Goal: Transaction & Acquisition: Purchase product/service

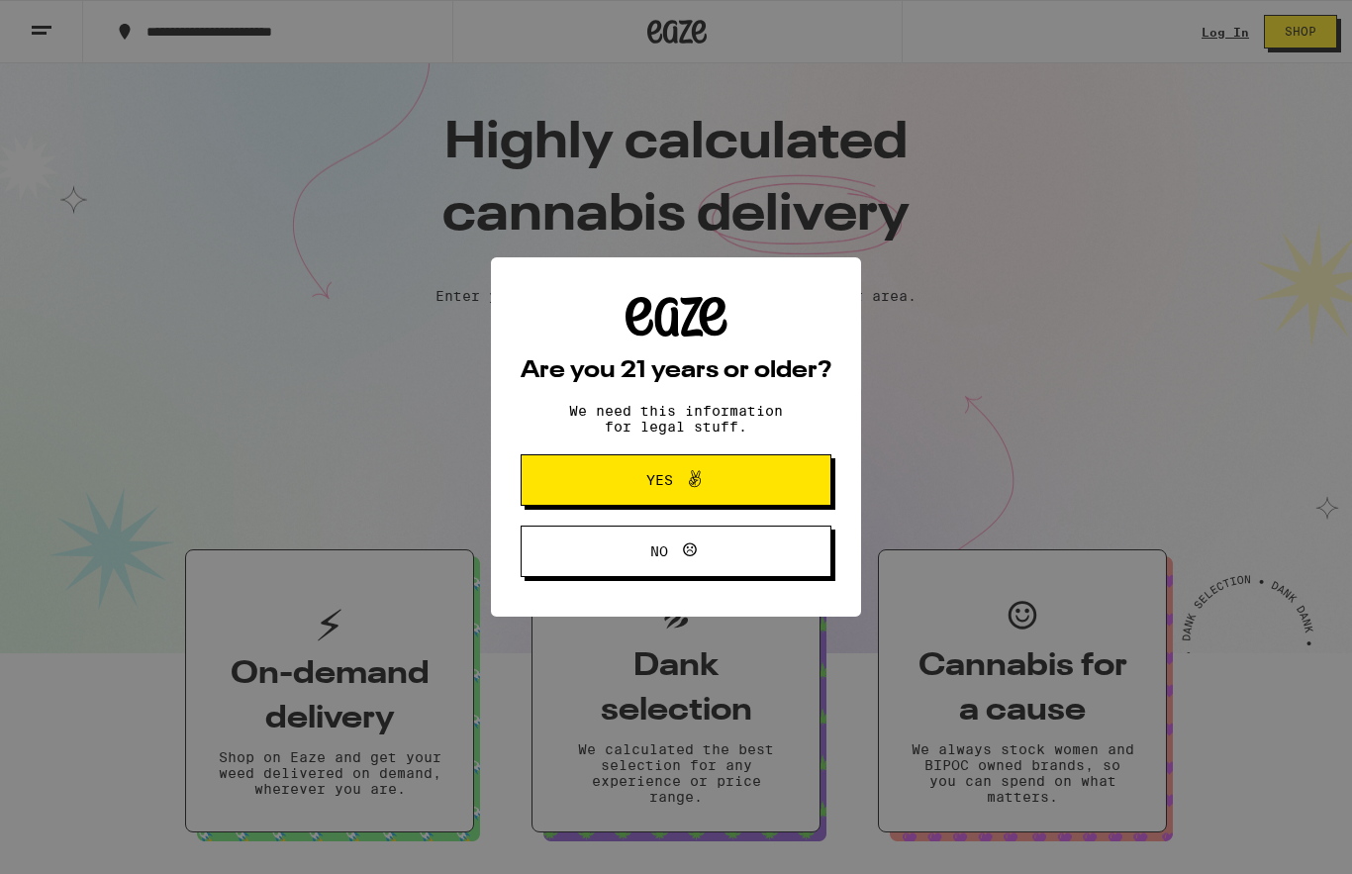
click at [729, 475] on span "Yes" at bounding box center [676, 480] width 150 height 26
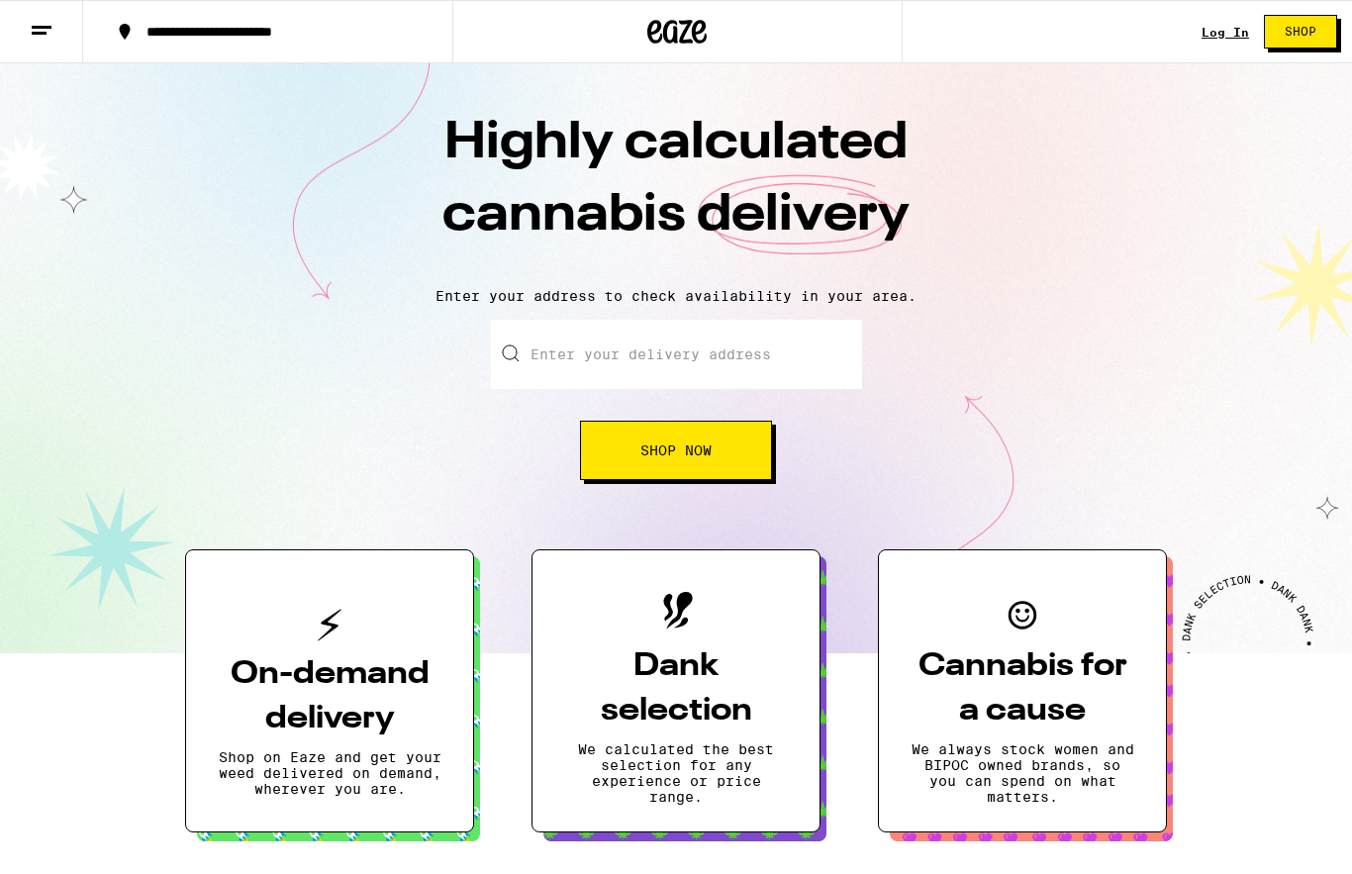
click at [687, 348] on input "Enter your delivery address" at bounding box center [676, 354] width 371 height 69
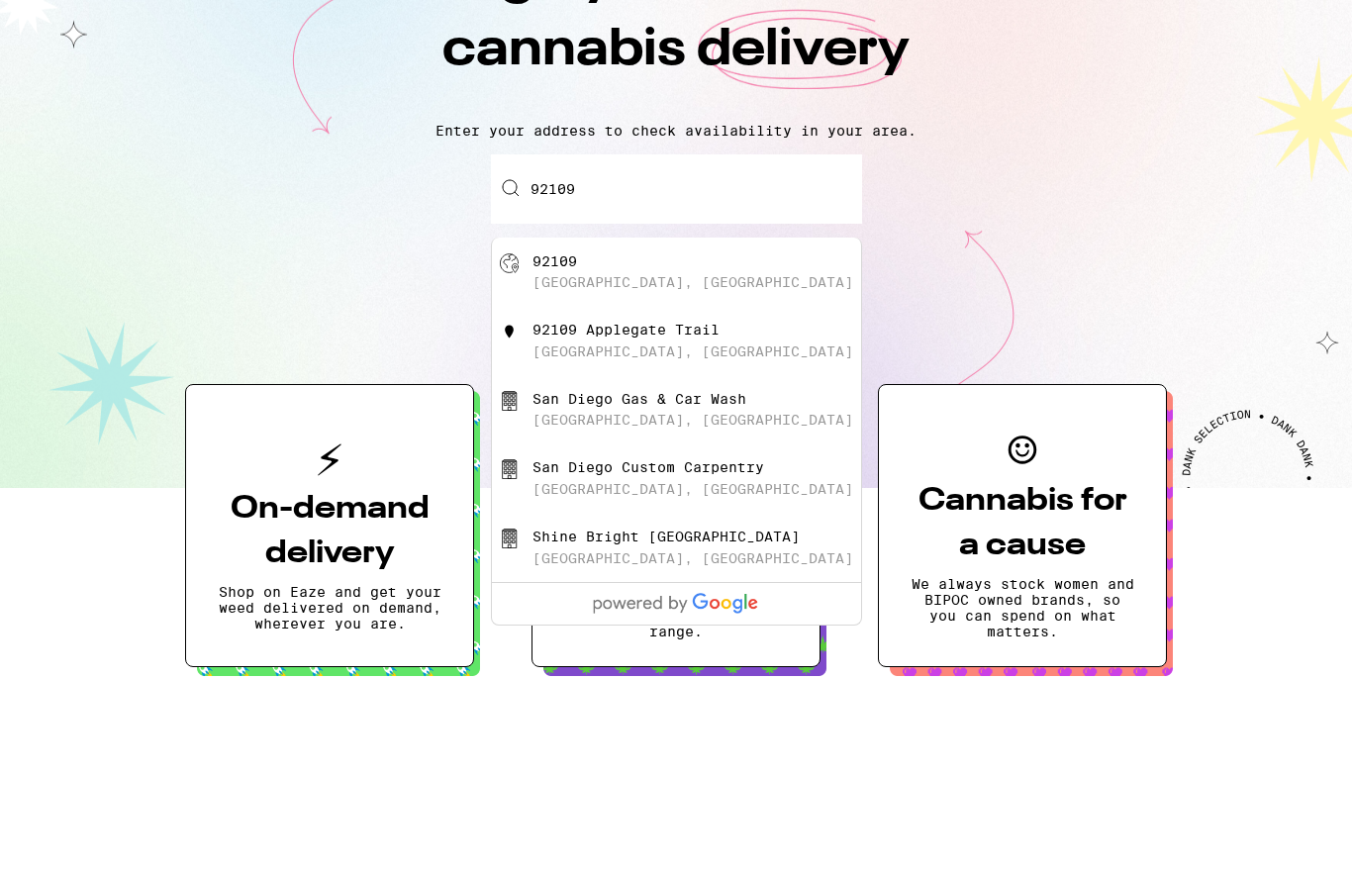
click at [627, 419] on div "[GEOGRAPHIC_DATA], [GEOGRAPHIC_DATA]" at bounding box center [709, 438] width 353 height 38
type input "[GEOGRAPHIC_DATA]"
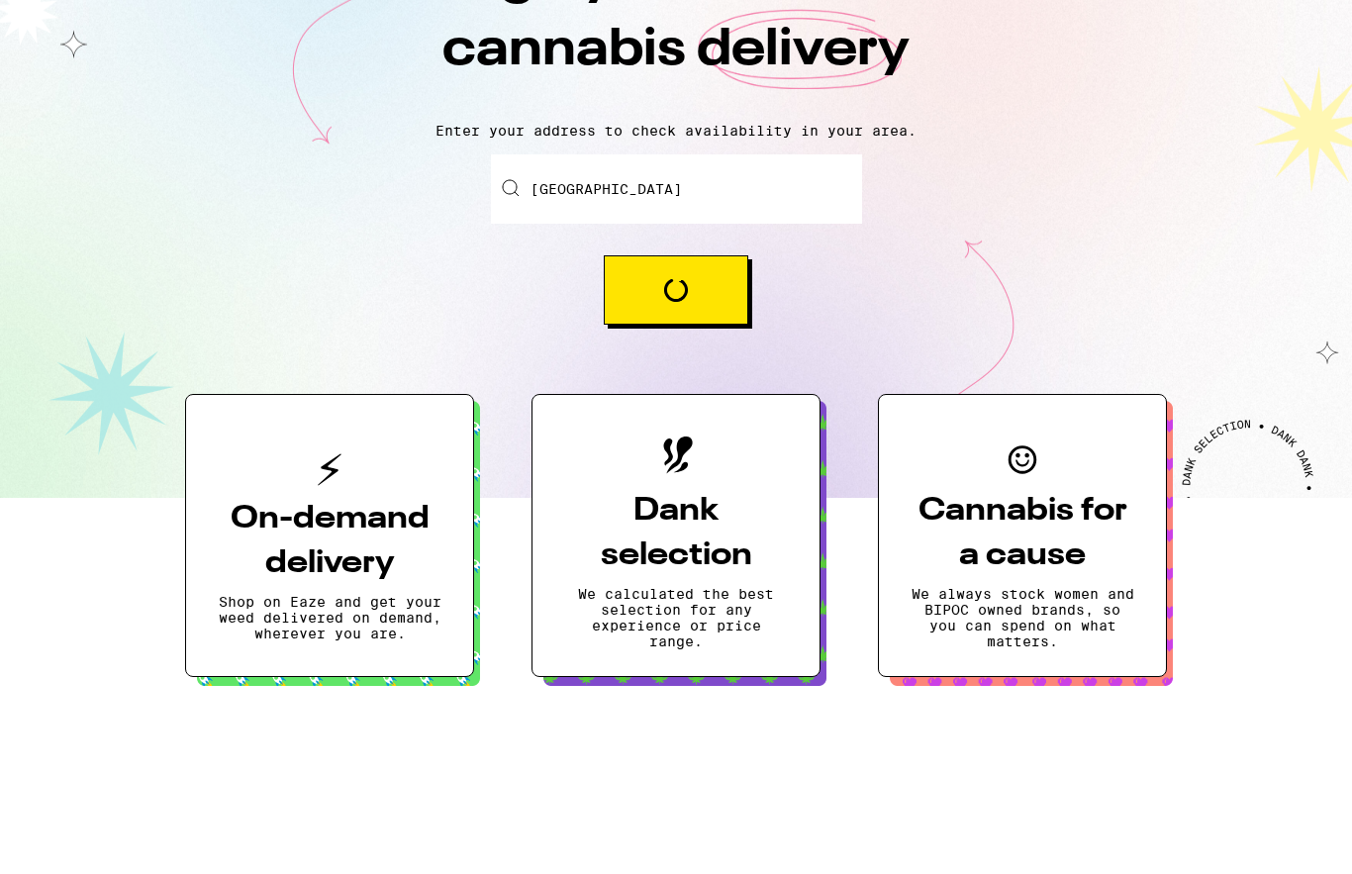
scroll to position [165, 0]
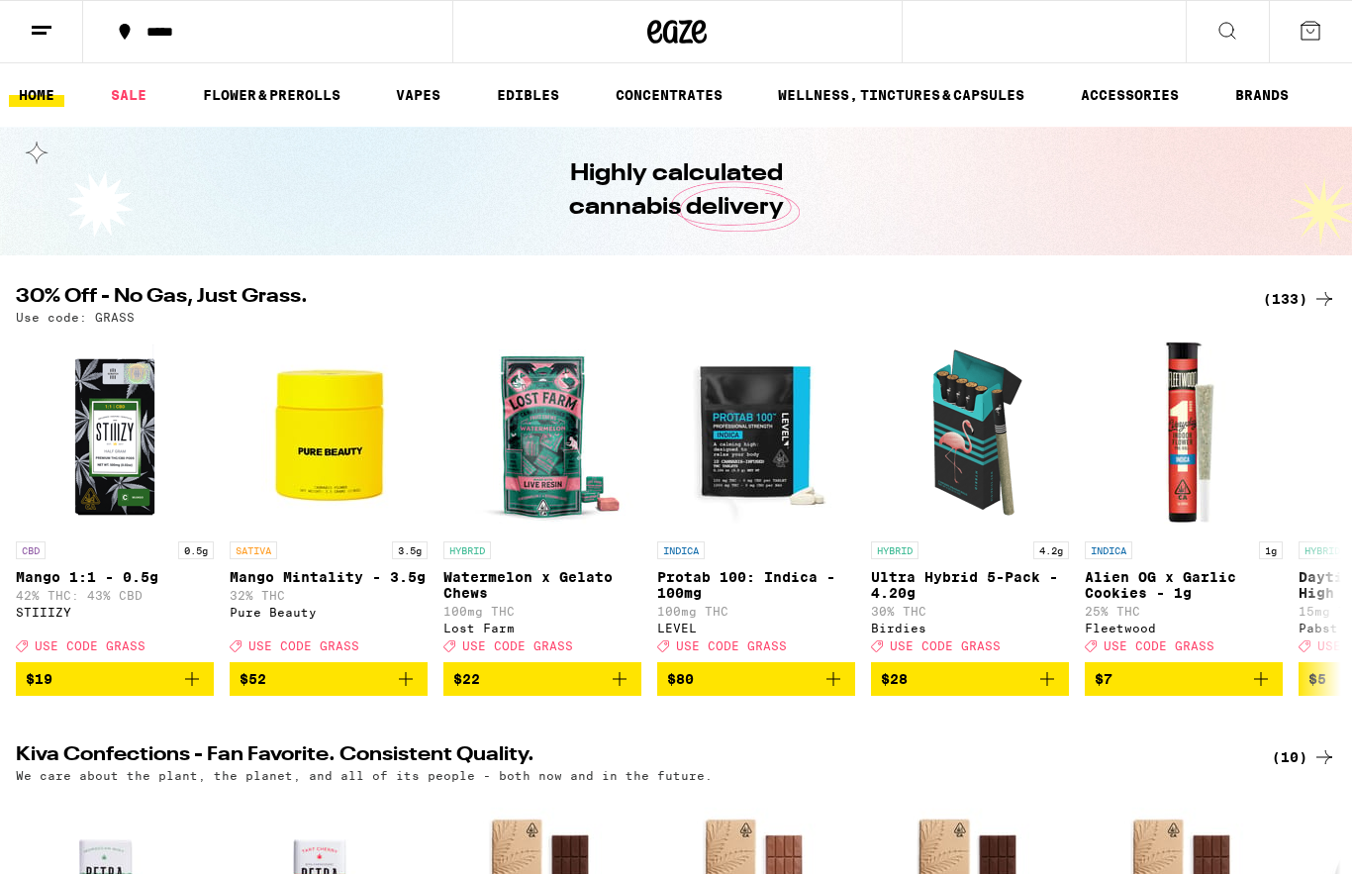
click at [528, 83] on link "EDIBLES" at bounding box center [528, 95] width 82 height 24
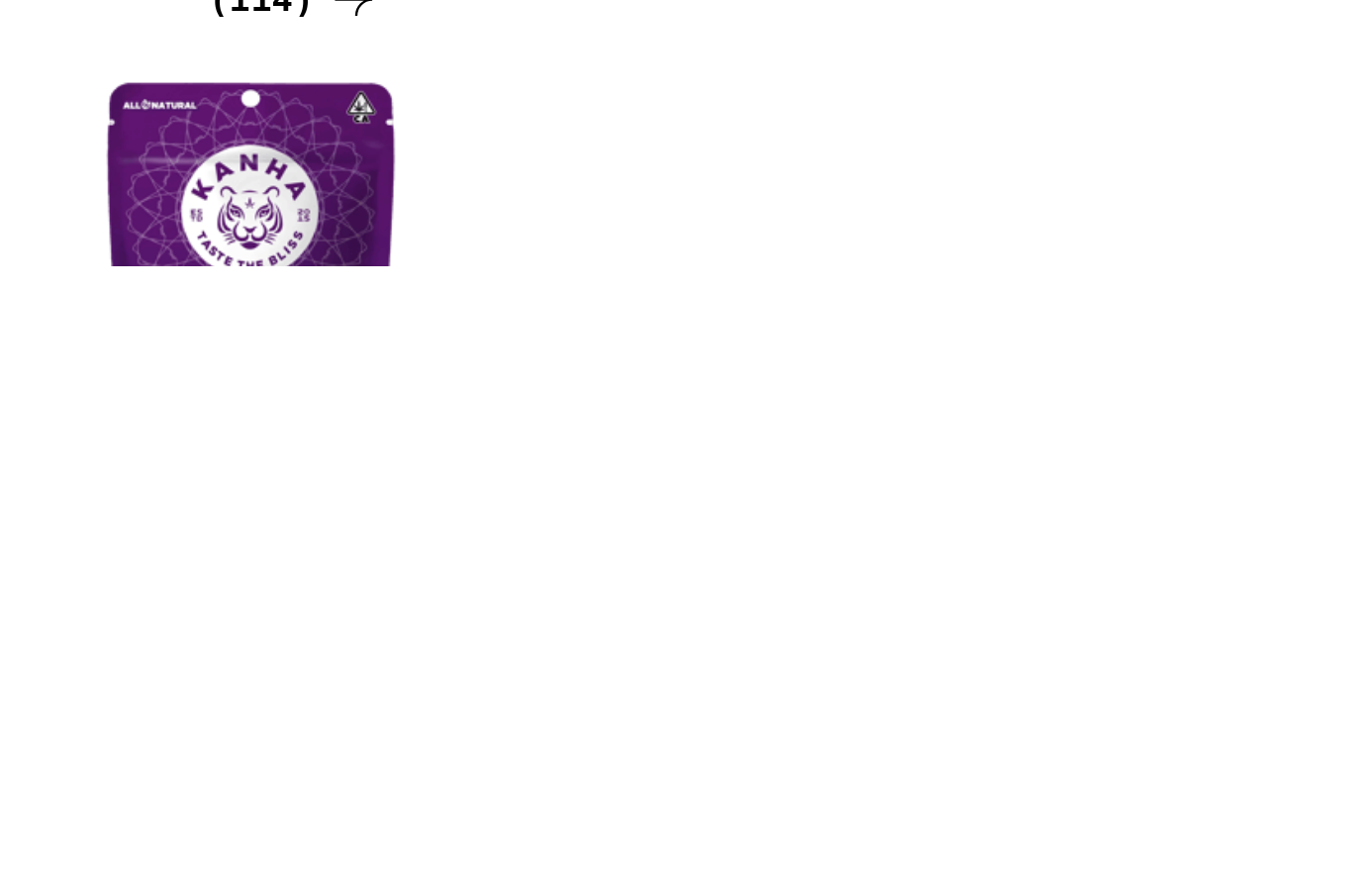
scroll to position [0, 8514]
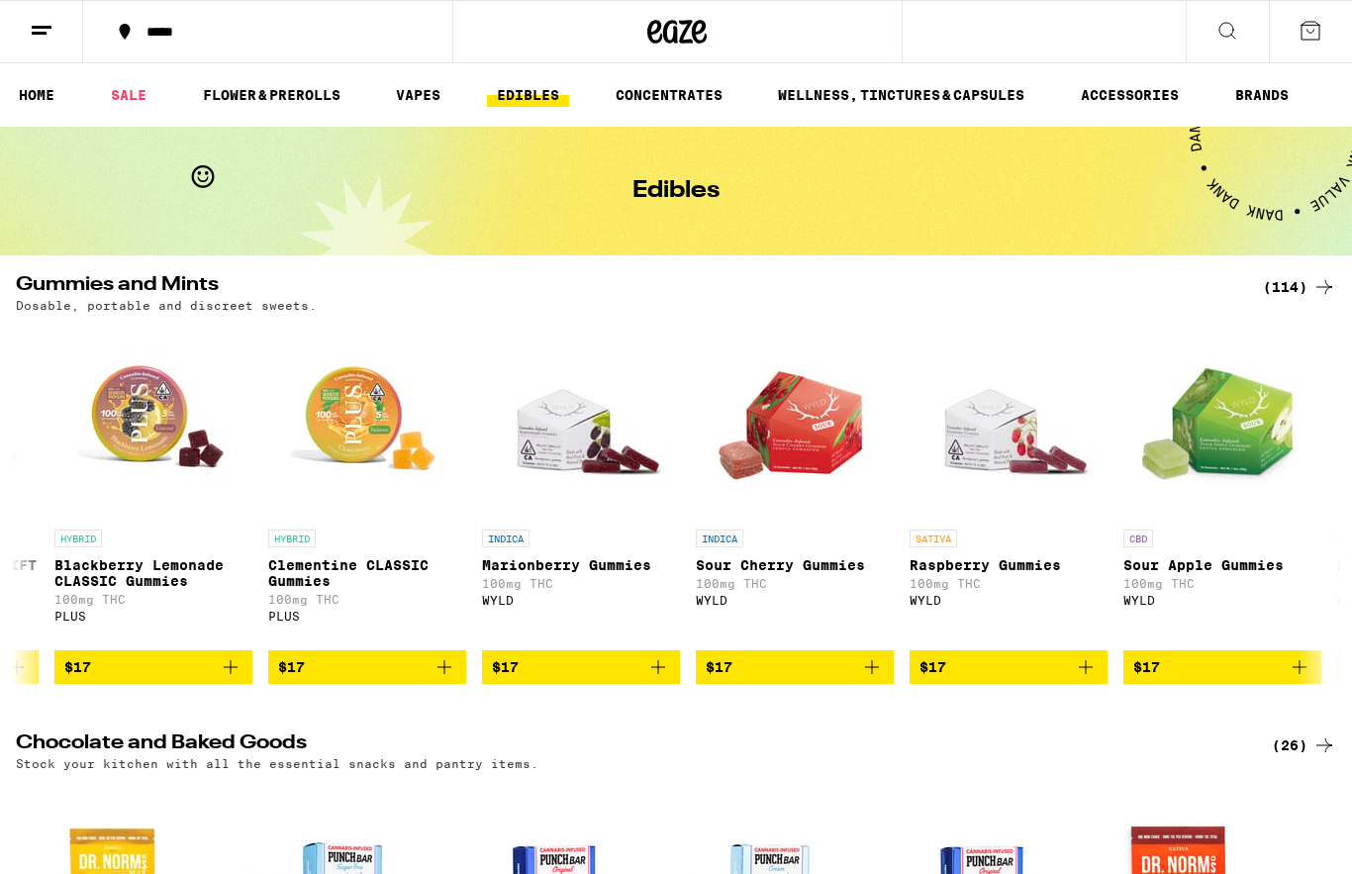
click at [1276, 96] on link "BRANDS" at bounding box center [1262, 95] width 73 height 24
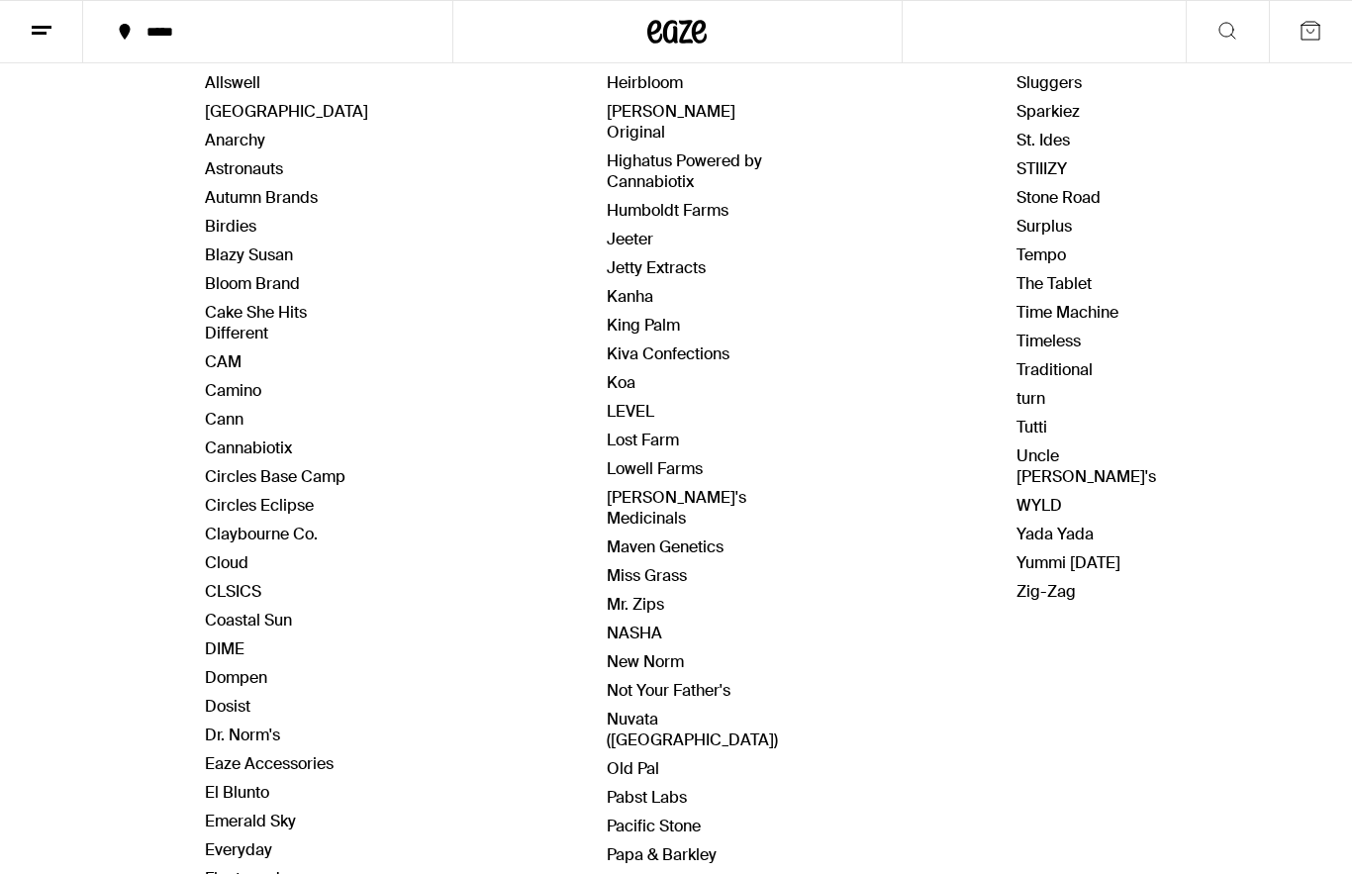
scroll to position [277, 0]
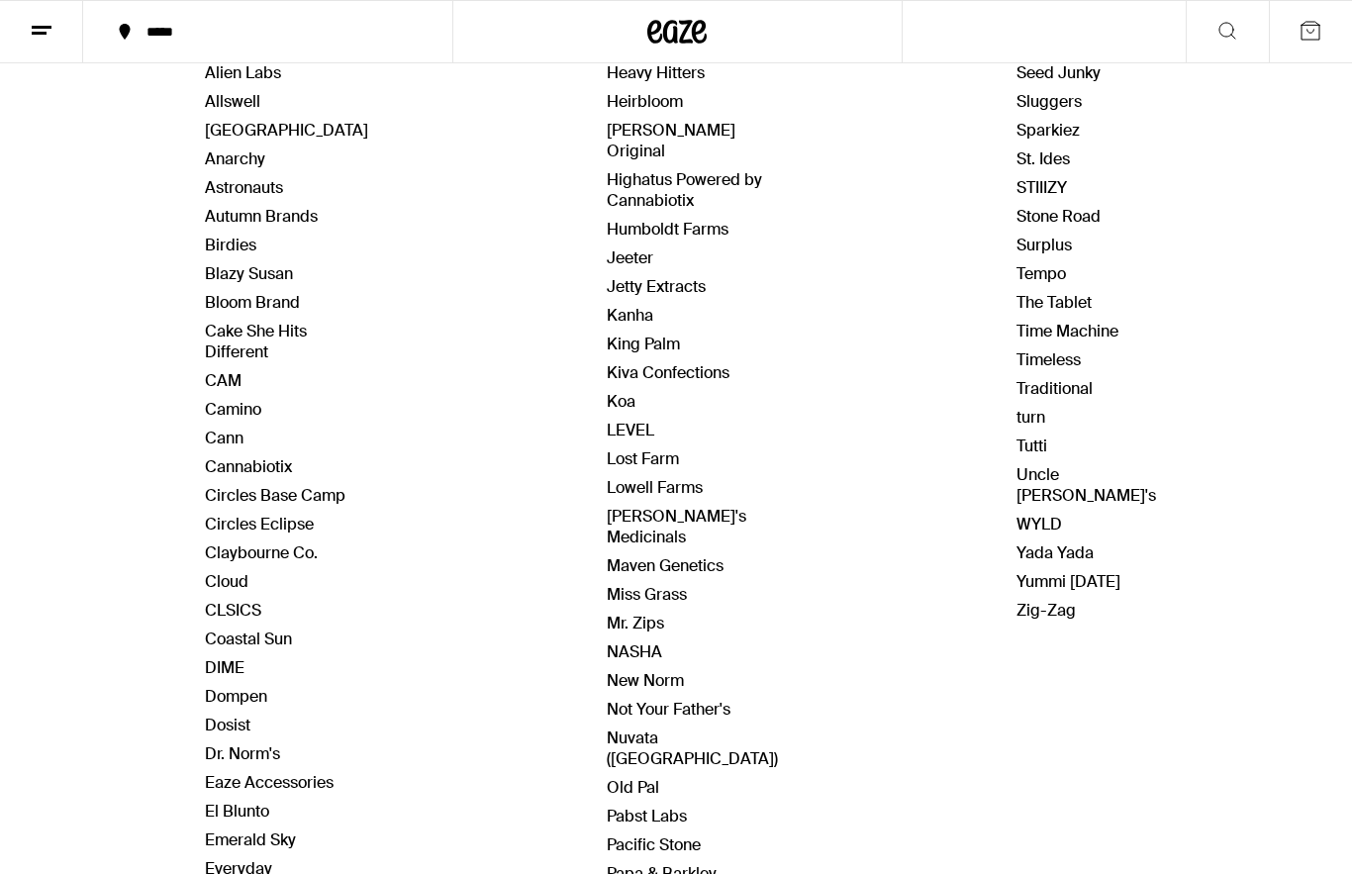
click at [1039, 514] on link "WYLD" at bounding box center [1040, 524] width 46 height 21
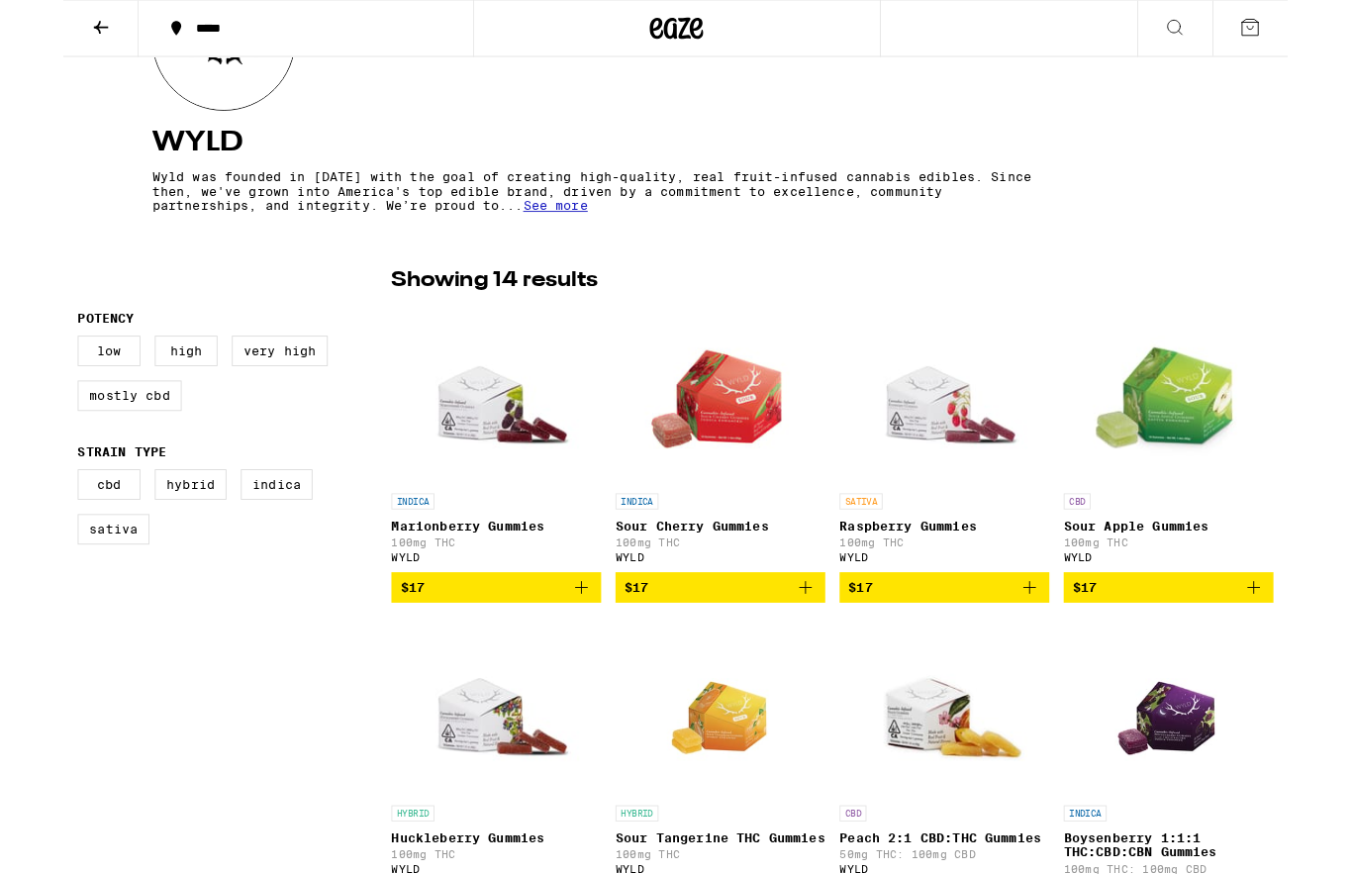
scroll to position [301, 0]
click at [246, 541] on label "Indica" at bounding box center [235, 535] width 79 height 34
click at [21, 522] on input "Indica" at bounding box center [20, 521] width 1 height 1
checkbox input "true"
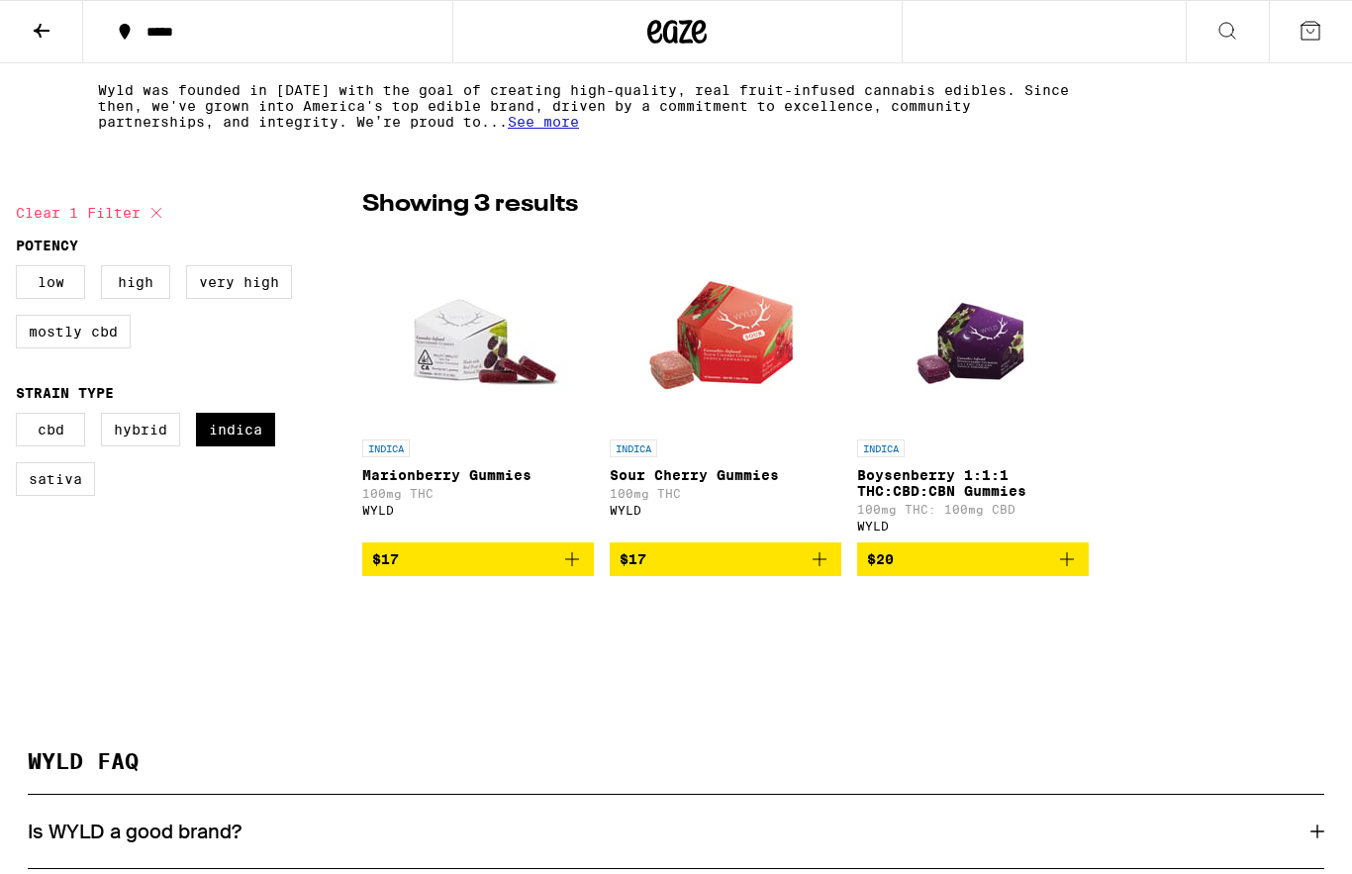
scroll to position [403, 0]
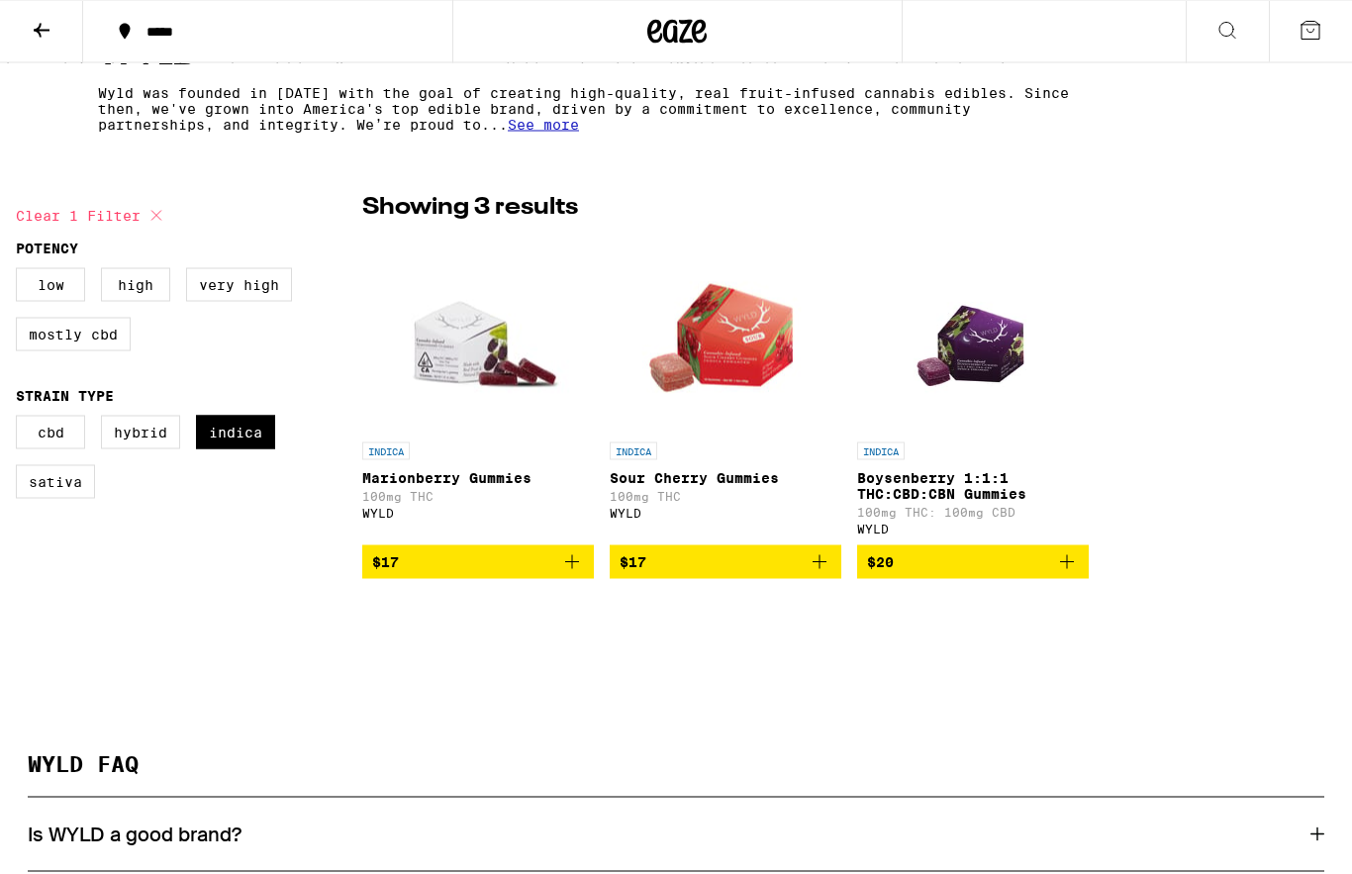
click at [956, 371] on img "Open page for Boysenberry 1:1:1 THC:CBD:CBN Gummies from WYLD" at bounding box center [974, 334] width 142 height 198
